Goal: Task Accomplishment & Management: Manage account settings

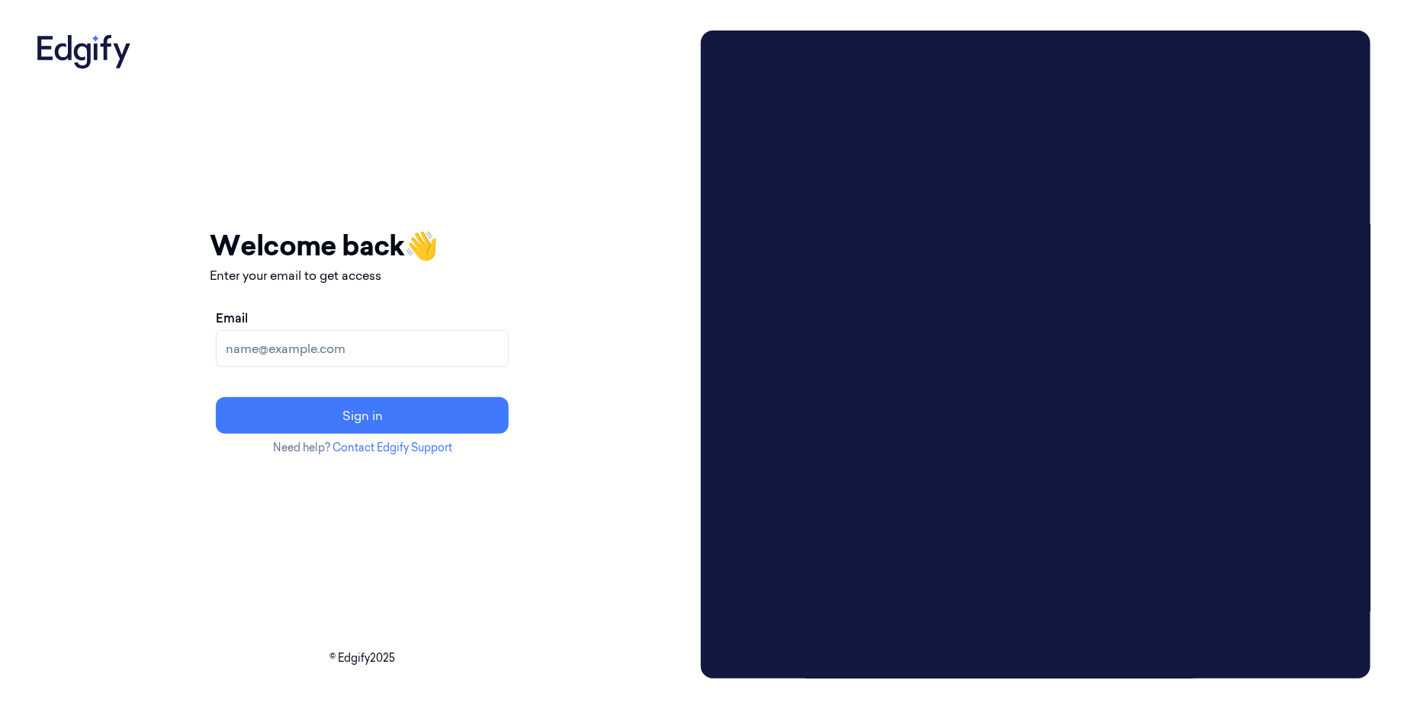
click at [445, 346] on input "Email" at bounding box center [362, 348] width 293 height 37
type input "[EMAIL_ADDRESS]"
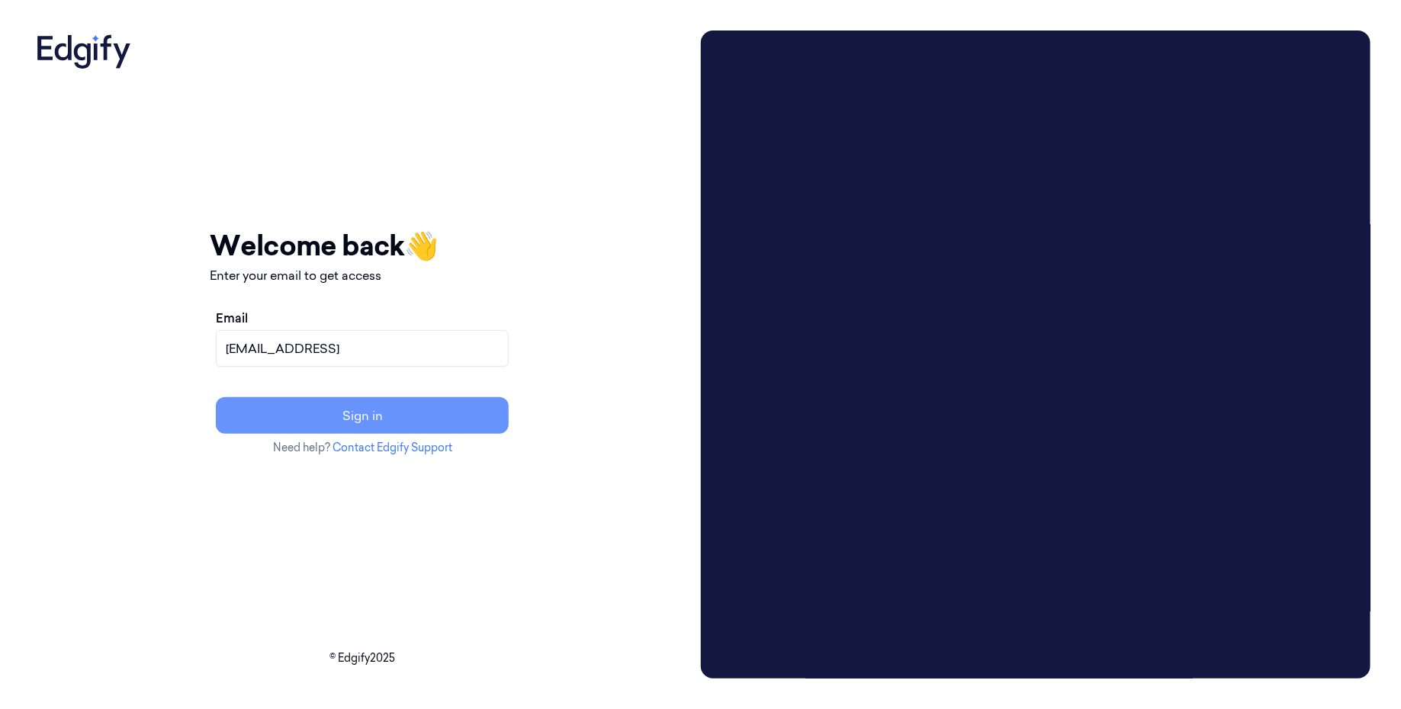
click at [435, 411] on button "Sign in" at bounding box center [362, 415] width 293 height 37
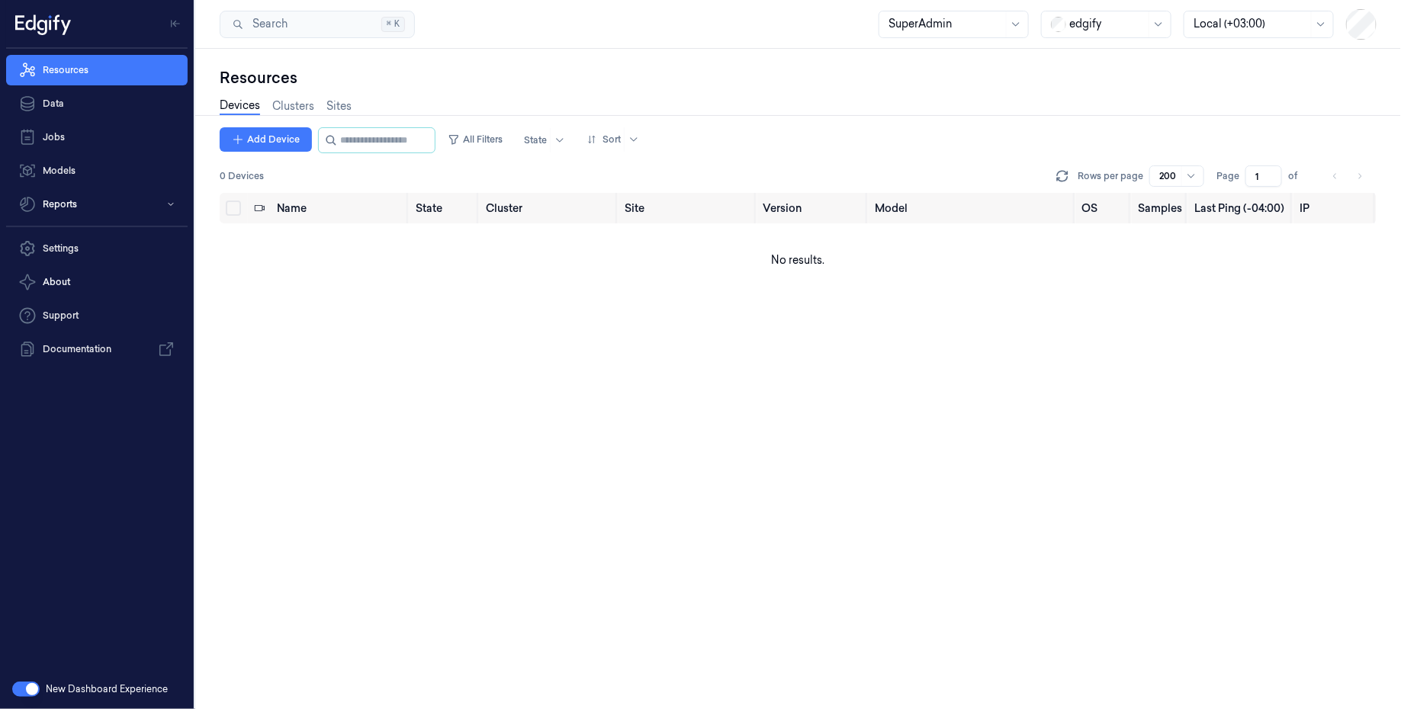
click at [1127, 34] on div "edgify" at bounding box center [1107, 24] width 76 height 26
click at [1091, 104] on div "GiantEagle" at bounding box center [1092, 108] width 79 height 16
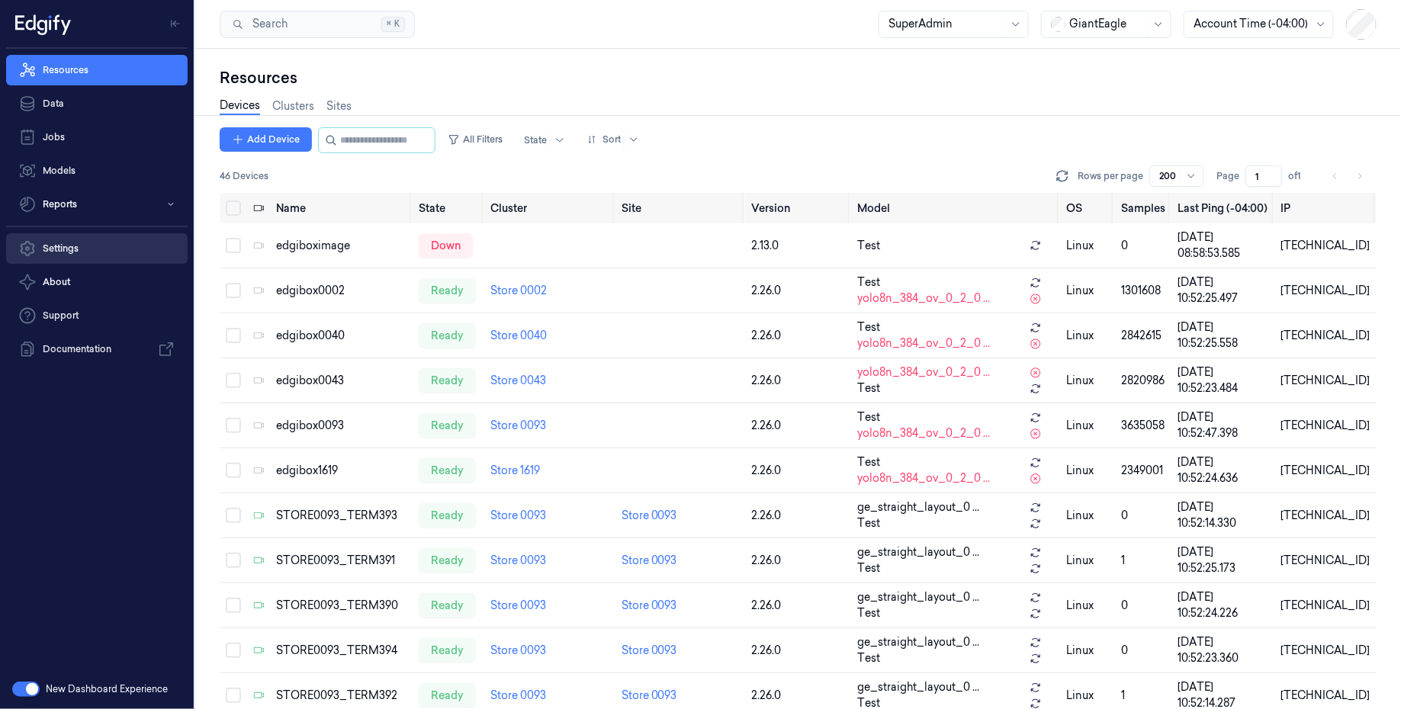
click at [68, 256] on link "Settings" at bounding box center [97, 248] width 182 height 31
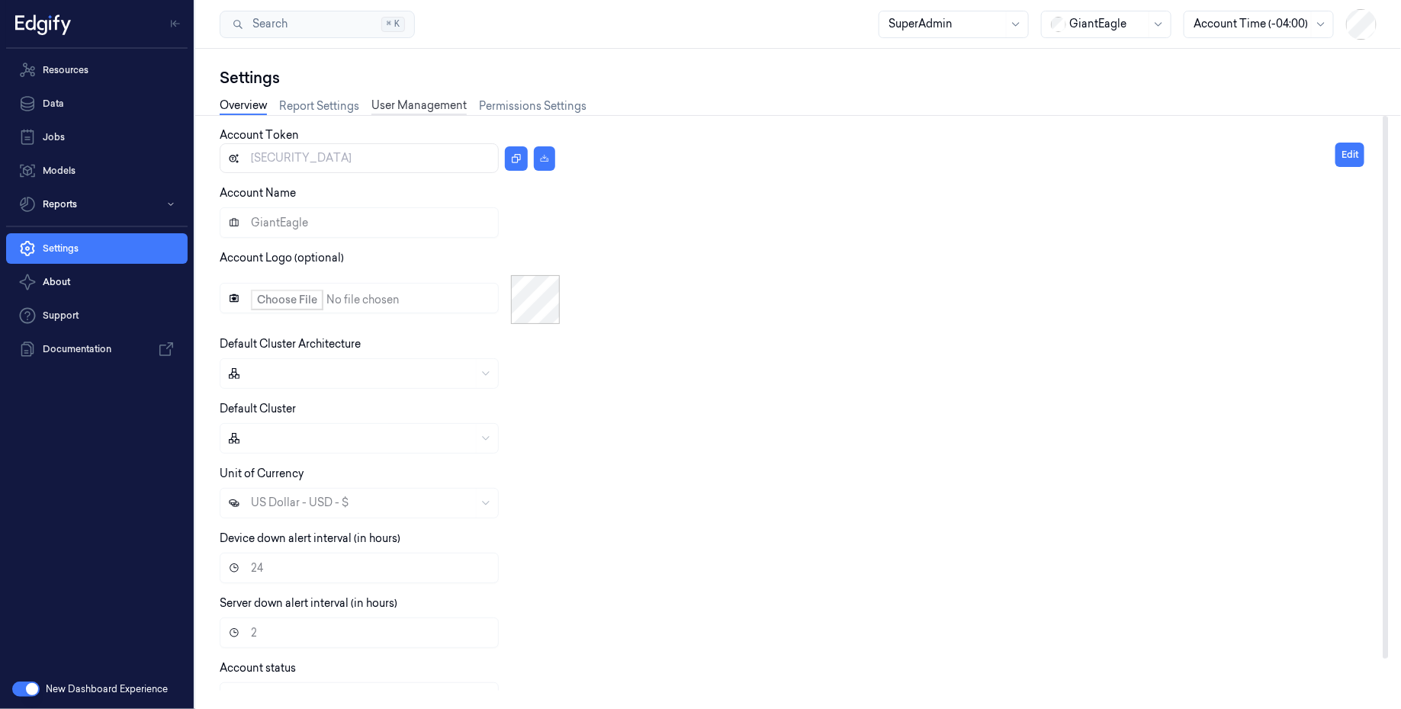
click at [414, 98] on link "User Management" at bounding box center [418, 107] width 95 height 18
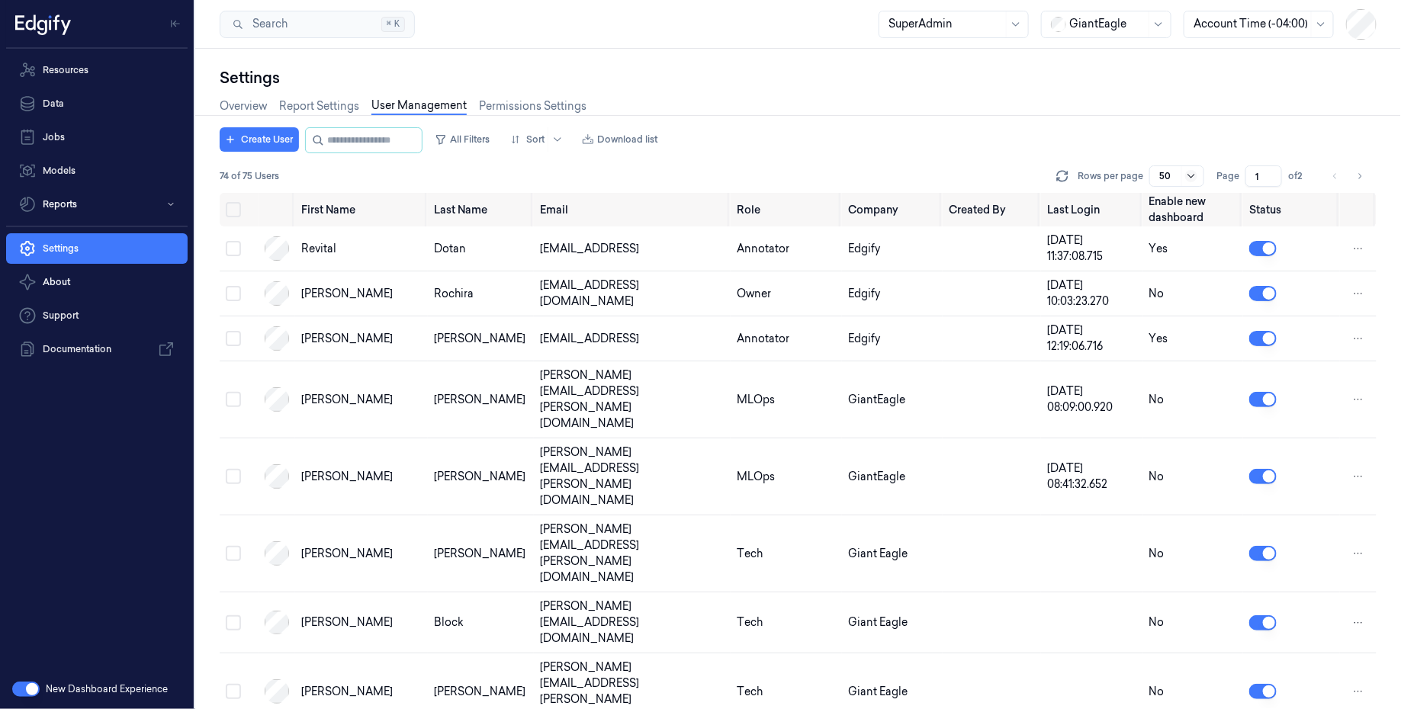
click at [1188, 175] on icon at bounding box center [1191, 176] width 12 height 12
click at [1079, 115] on div at bounding box center [798, 115] width 1218 height 1
click at [1362, 173] on icon "Go to next page" at bounding box center [1360, 176] width 9 height 12
type input "2"
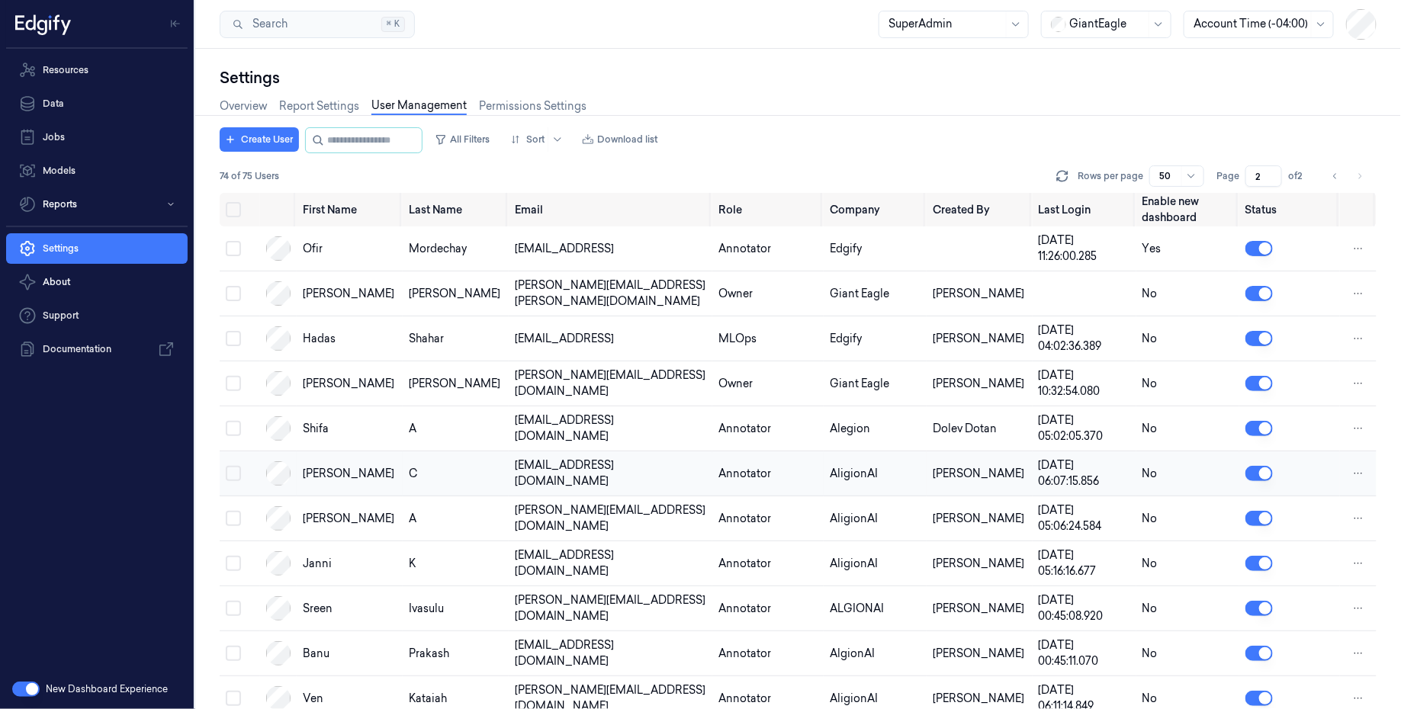
scroll to position [593, 0]
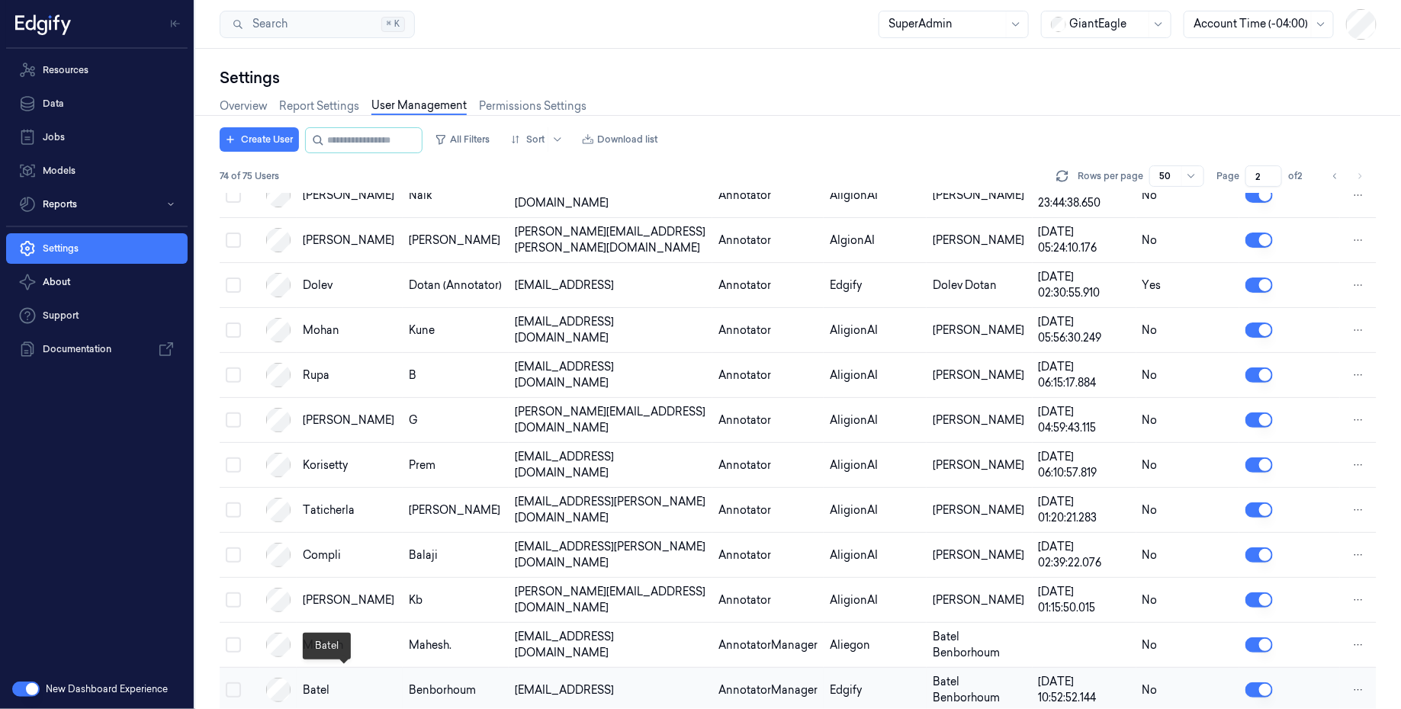
click at [338, 683] on div "Batel" at bounding box center [350, 691] width 94 height 16
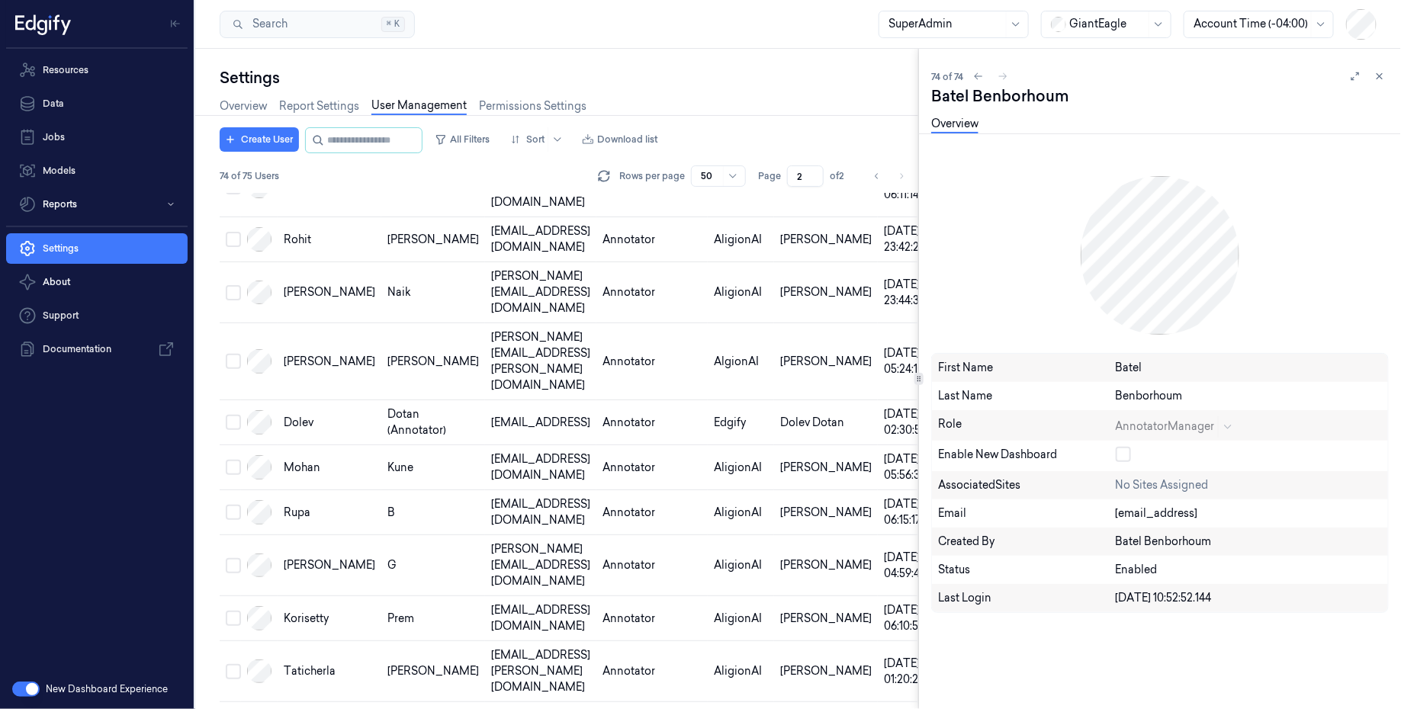
click at [1164, 425] on div "AnnotatorManager" at bounding box center [1178, 425] width 124 height 18
click at [1382, 79] on icon at bounding box center [1380, 76] width 5 height 5
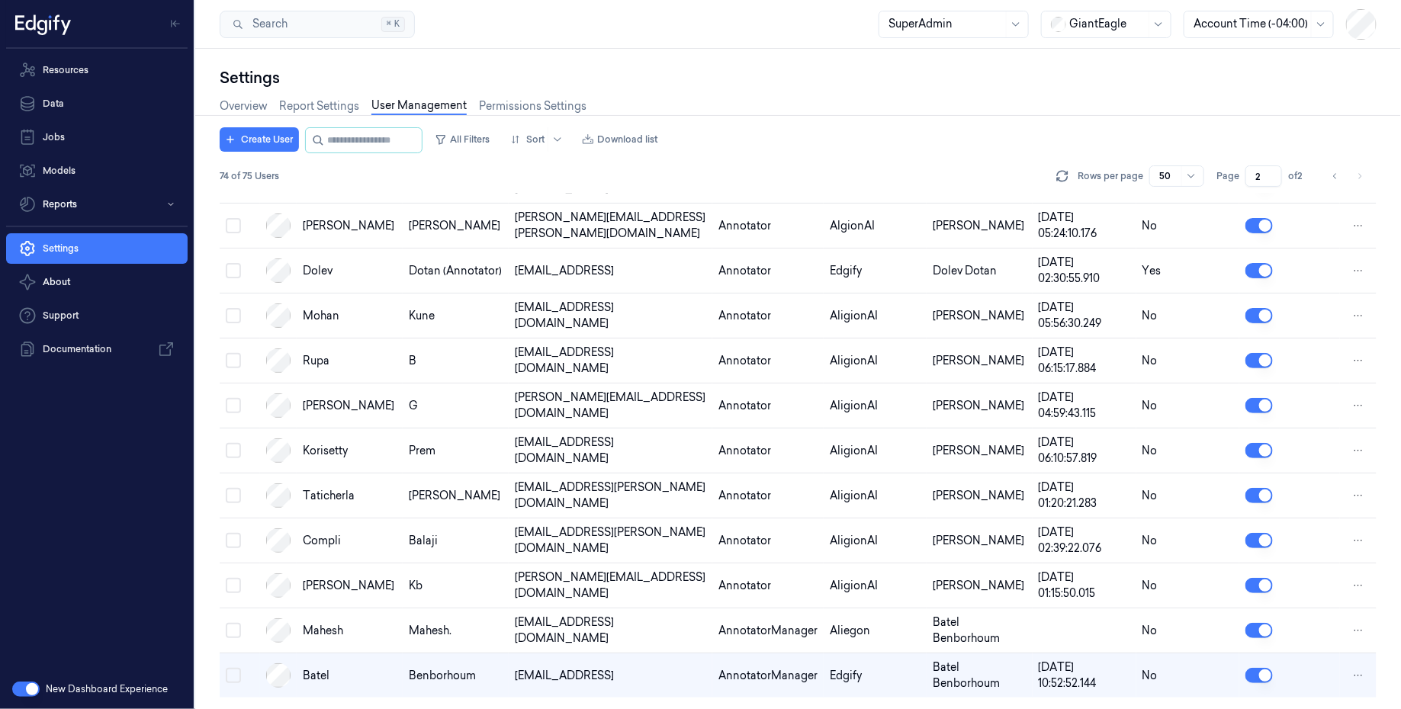
scroll to position [593, 0]
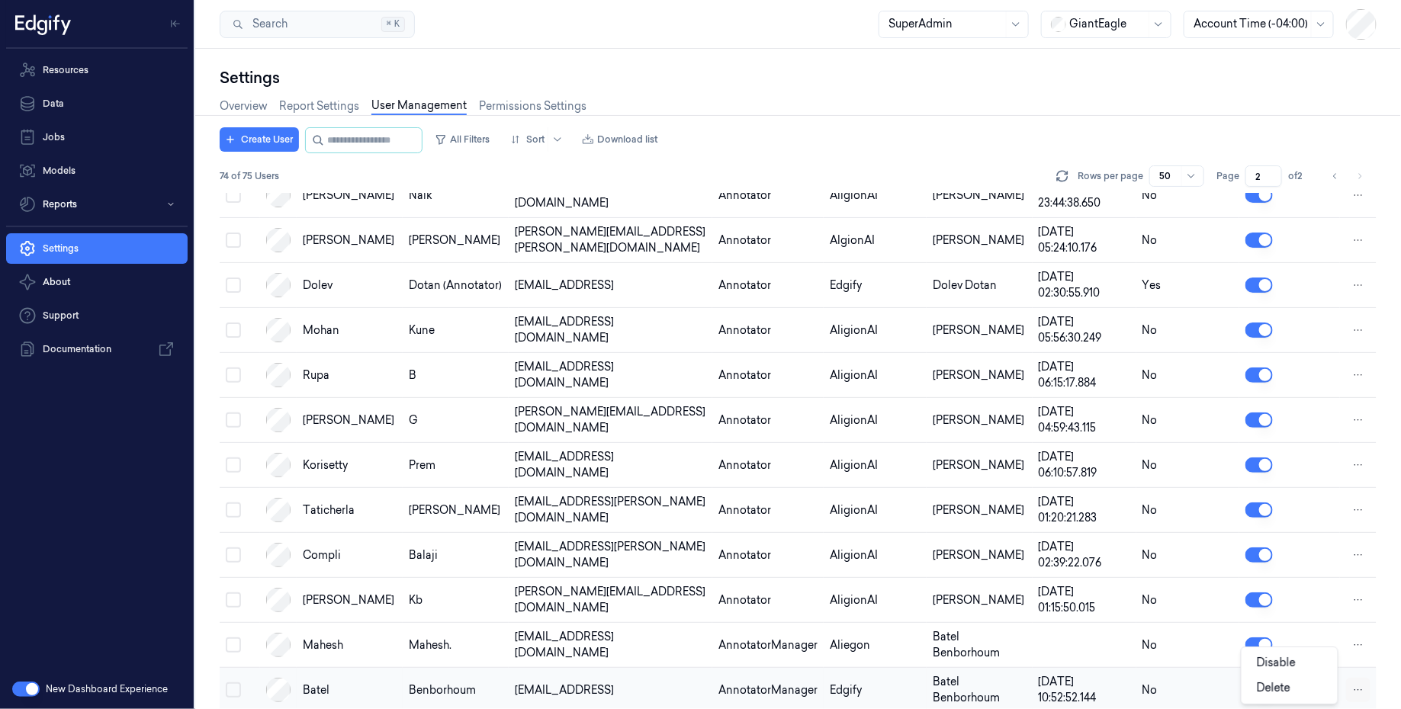
click at [1352, 673] on html "Resources Data Jobs Models Reports Settings About Support Documentation New Das…" at bounding box center [700, 354] width 1401 height 709
click at [1281, 684] on span "Delete" at bounding box center [1274, 688] width 34 height 14
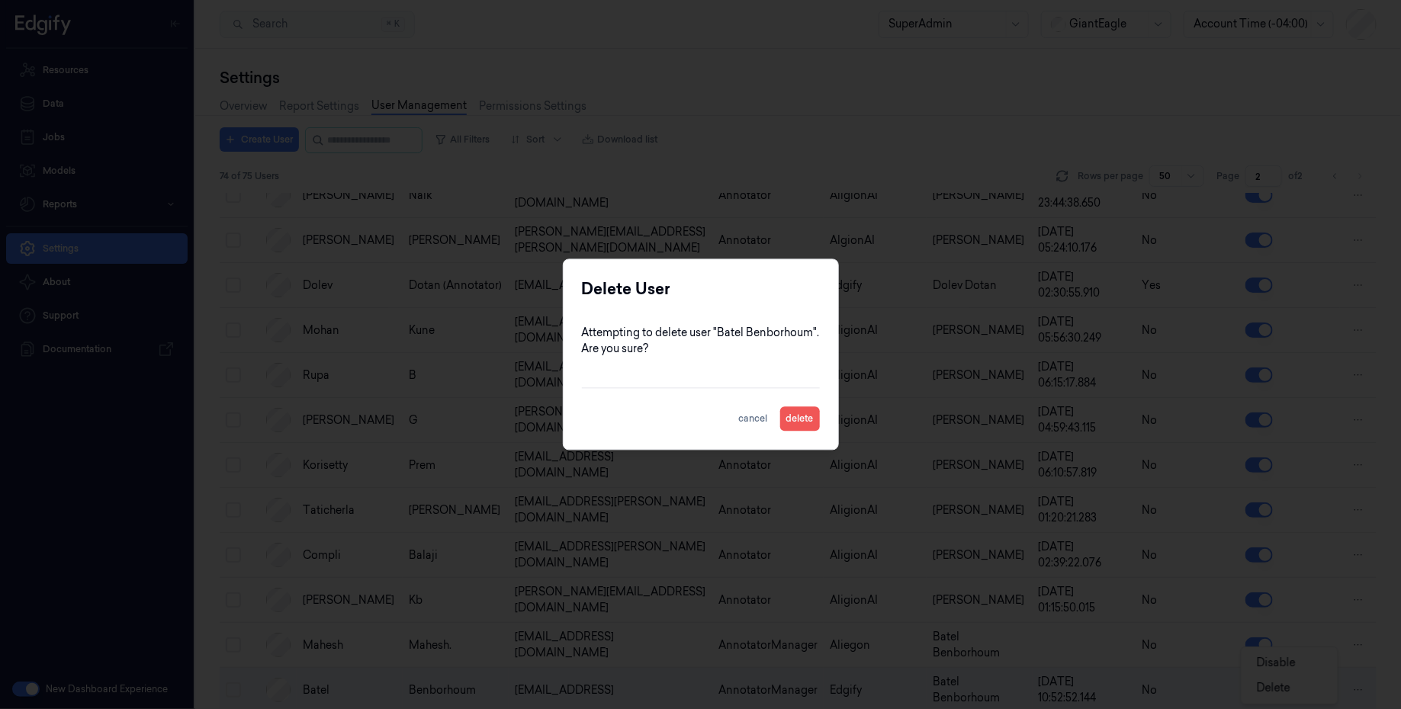
click at [796, 420] on button "delete" at bounding box center [800, 419] width 40 height 24
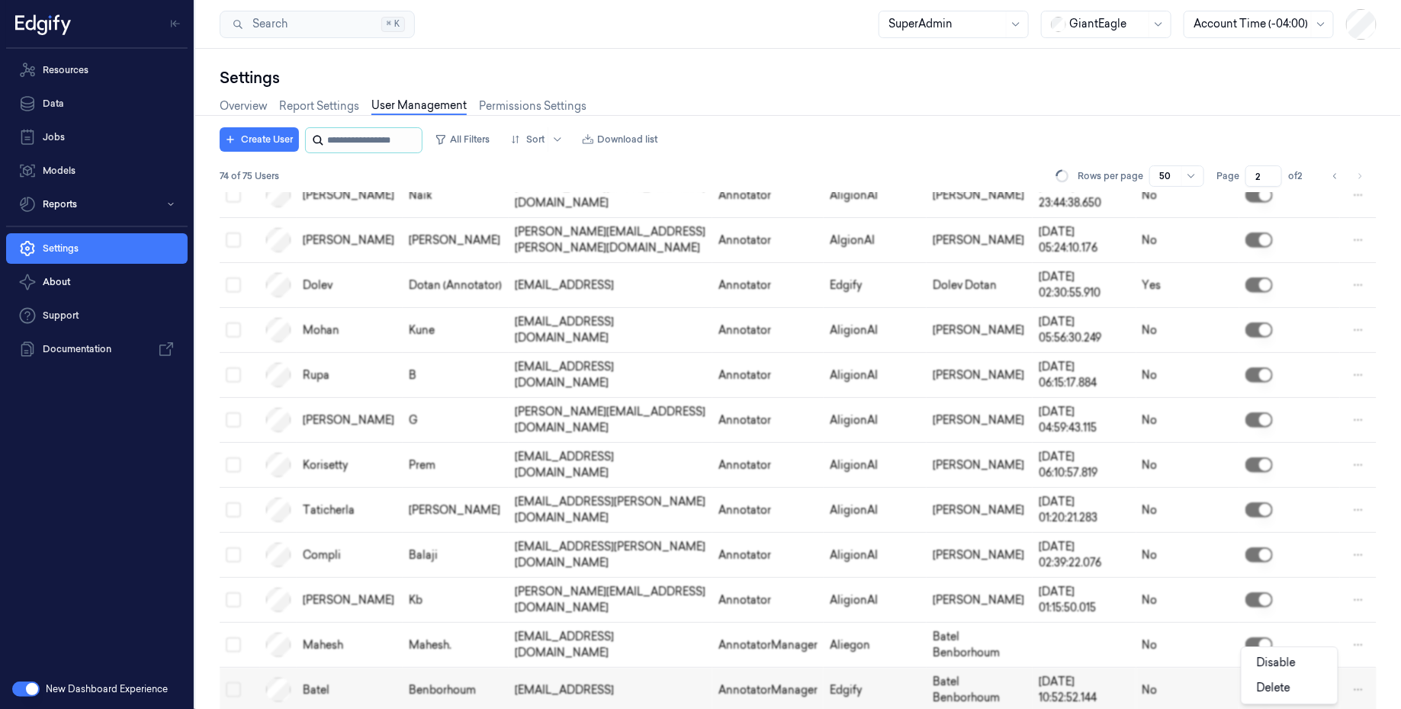
scroll to position [549, 0]
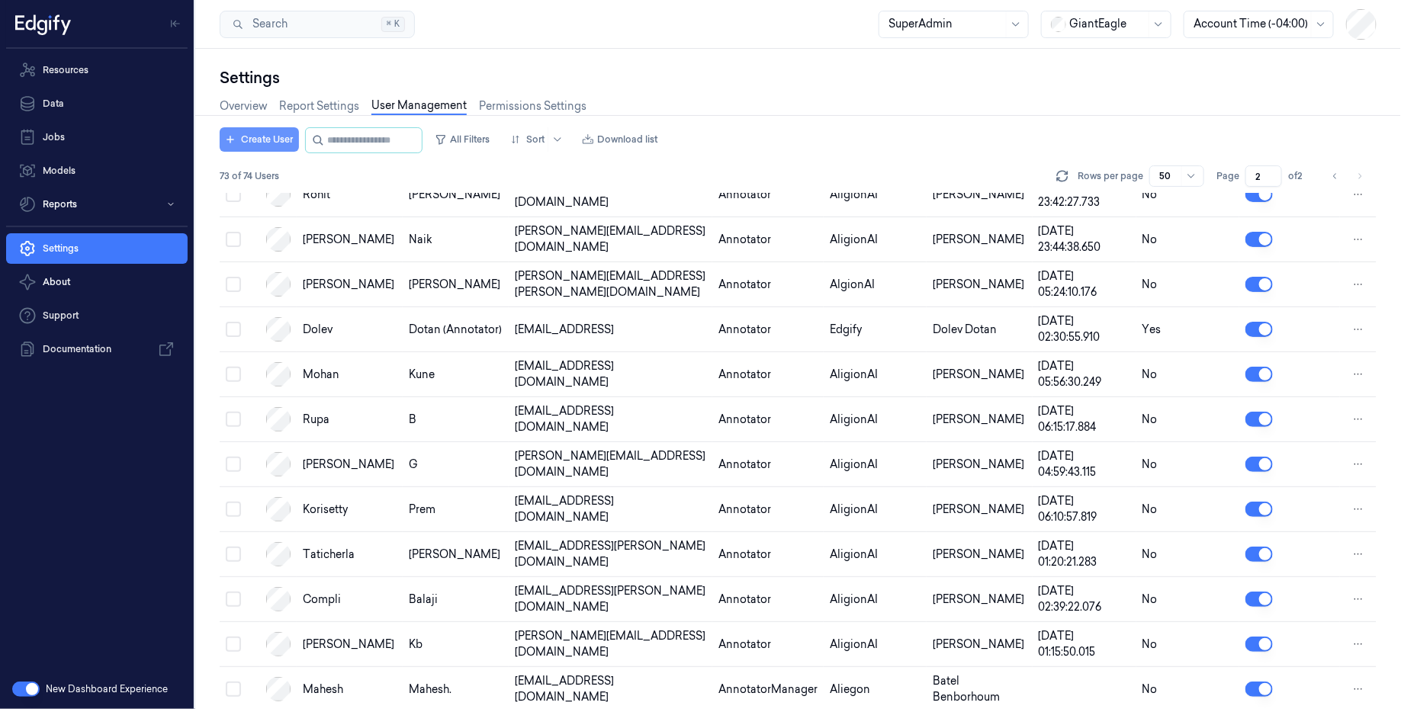
click at [256, 133] on button "Create User" at bounding box center [259, 139] width 79 height 24
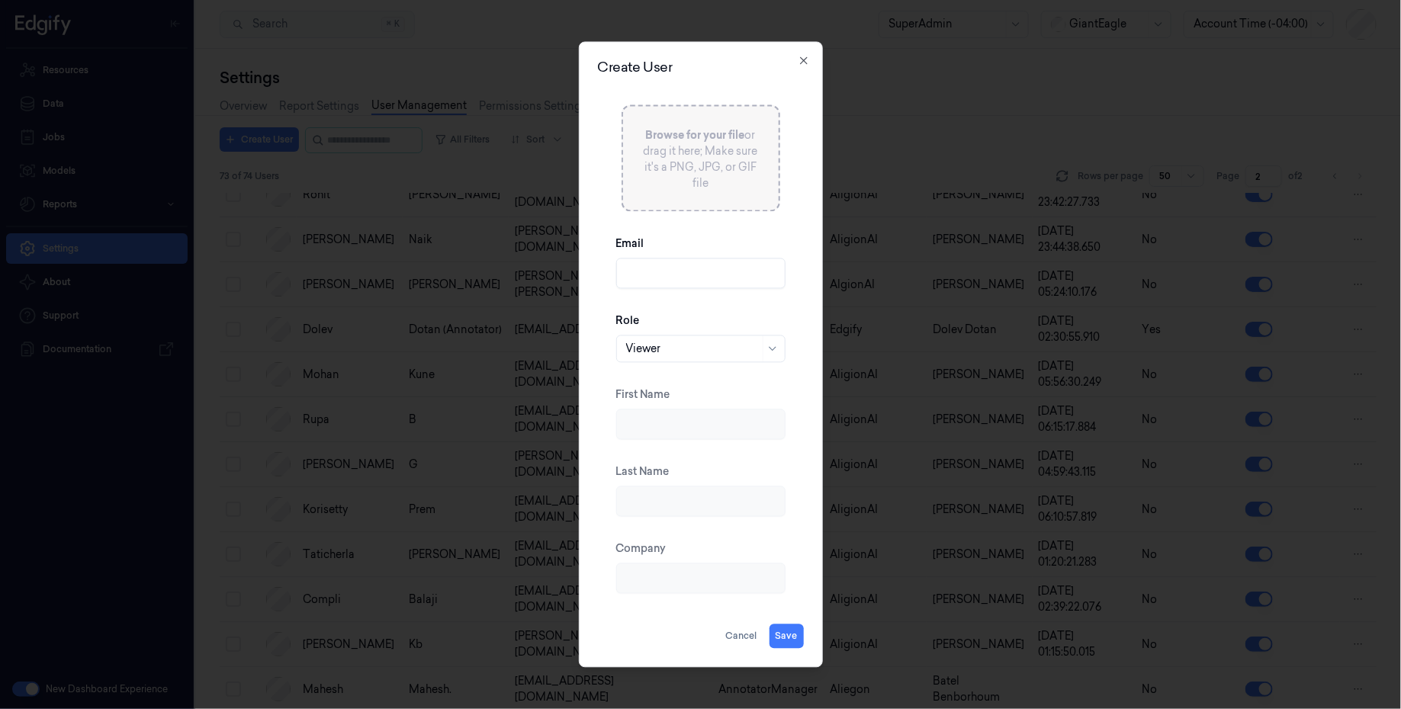
click at [651, 259] on input "Email" at bounding box center [700, 274] width 169 height 31
click at [660, 278] on input "[EMAIL_ADDRESS]" at bounding box center [700, 274] width 169 height 31
type input "batelb+annotator@edgify.ai"
click at [695, 355] on div at bounding box center [692, 349] width 133 height 16
click at [667, 408] on div "Annotator" at bounding box center [651, 408] width 53 height 16
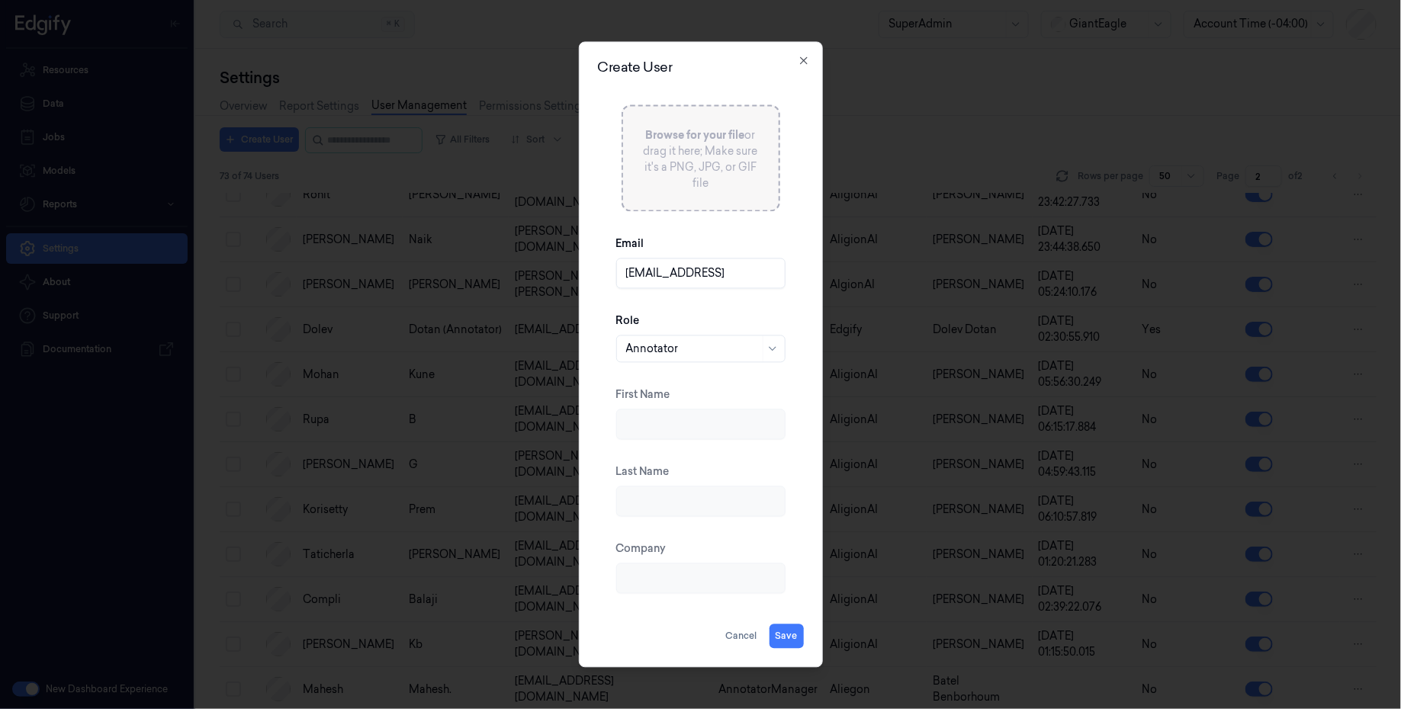
click at [693, 376] on div "First Name" at bounding box center [700, 413] width 169 height 77
click at [788, 632] on button "Save" at bounding box center [787, 637] width 34 height 24
type input "Batel"
type input "Benborhoum"
type input "Edgify"
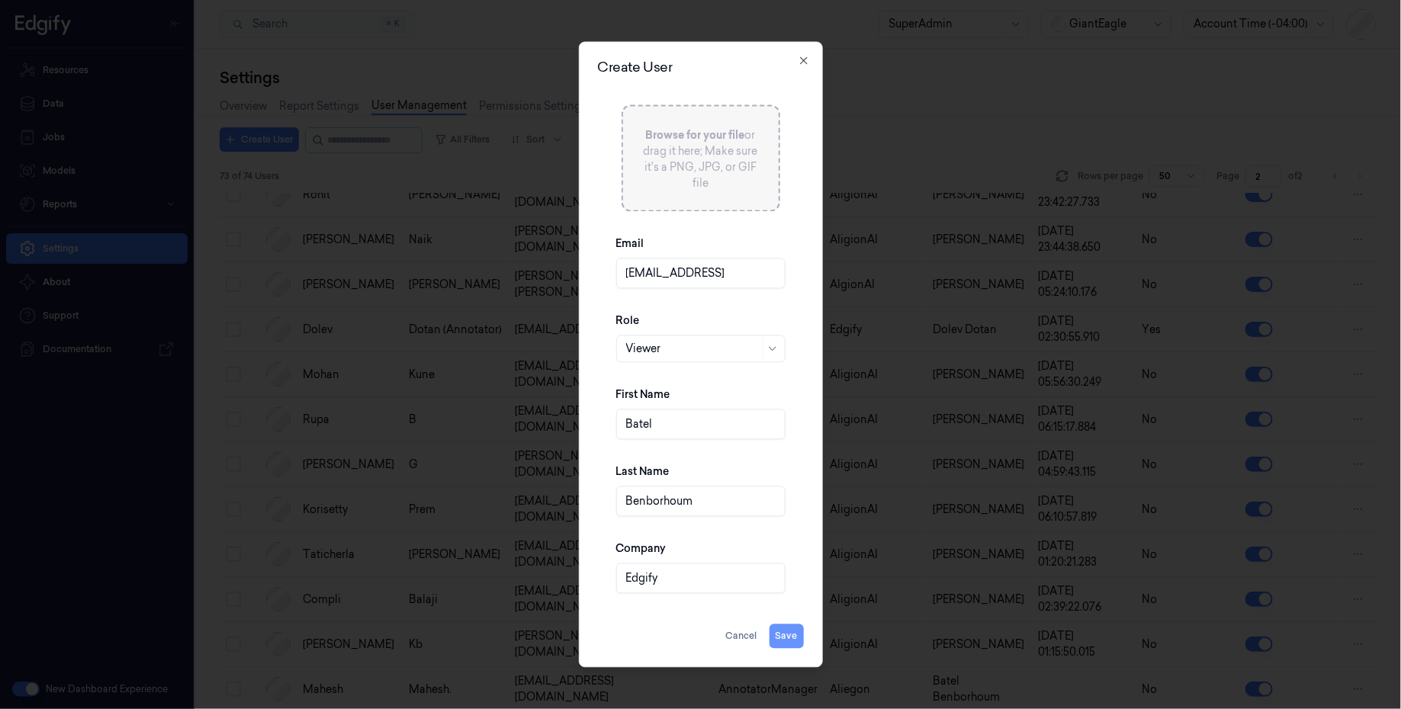
click at [788, 639] on button "Save" at bounding box center [787, 637] width 34 height 24
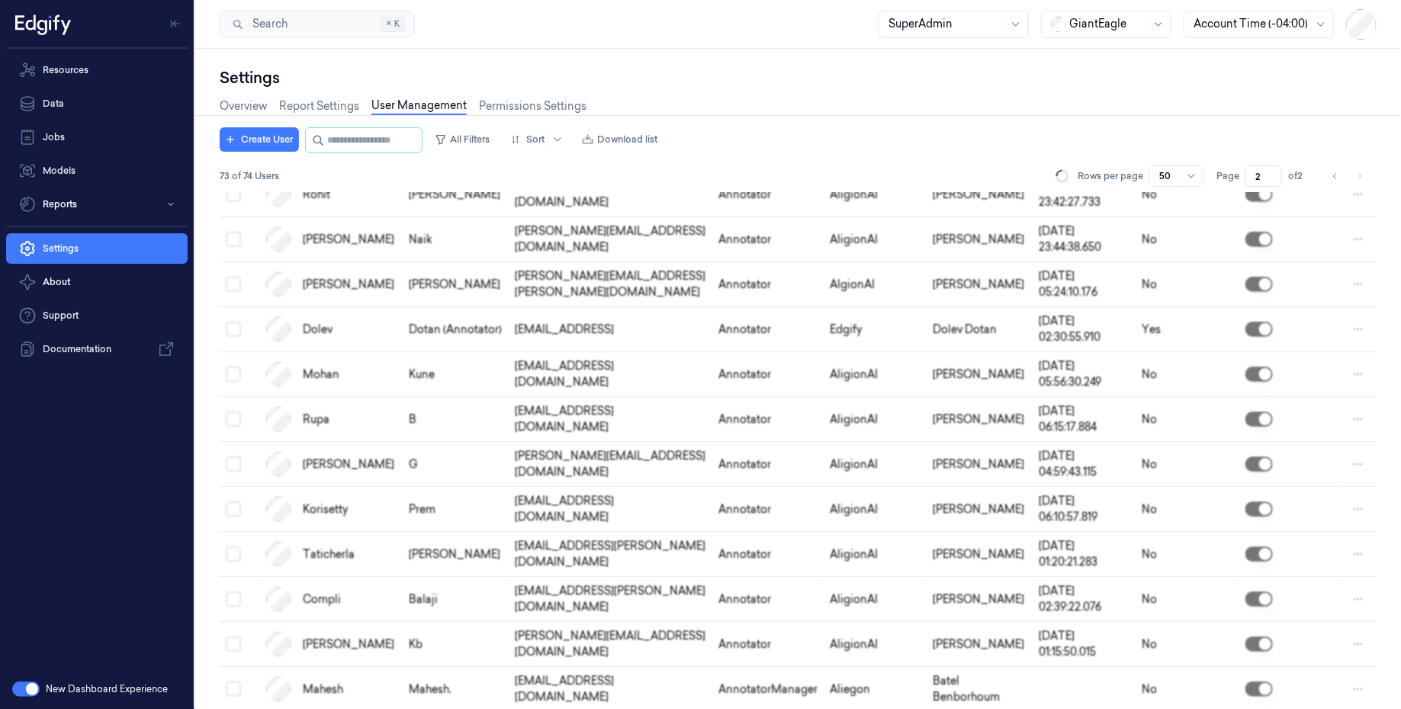
scroll to position [593, 0]
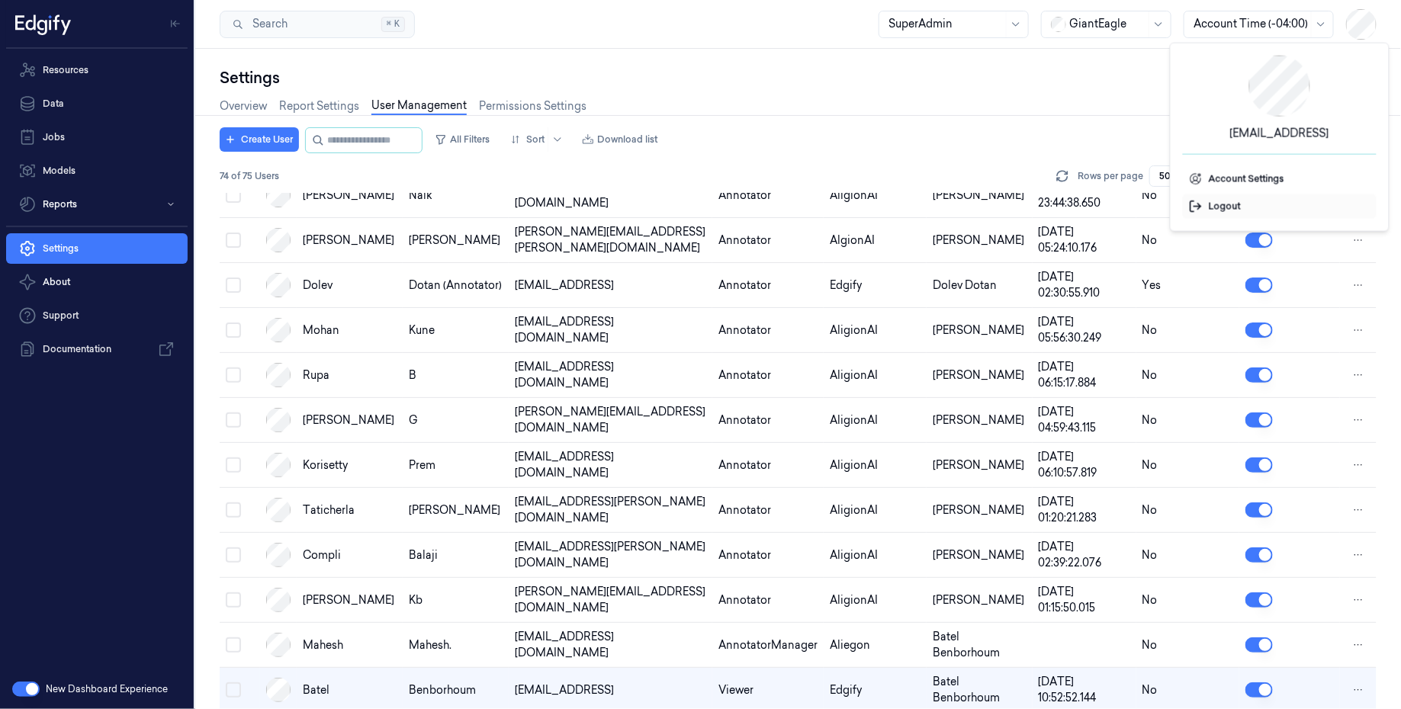
click at [1235, 207] on span "Logout" at bounding box center [1280, 207] width 182 height 14
